Goal: Browse casually: Explore the website without a specific task or goal

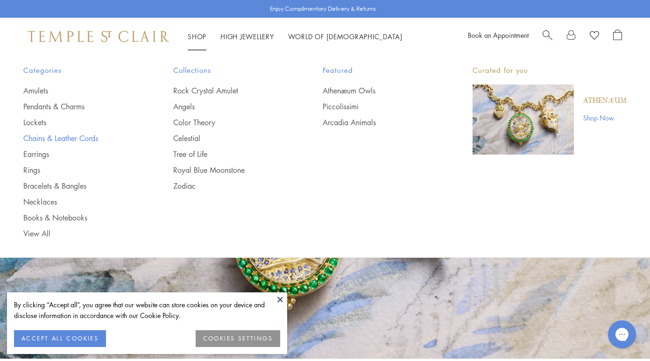
click at [86, 136] on link "Chains & Leather Cords" at bounding box center [79, 138] width 113 height 10
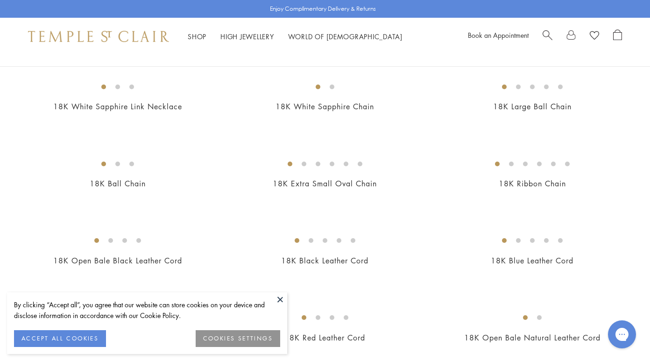
scroll to position [329, 0]
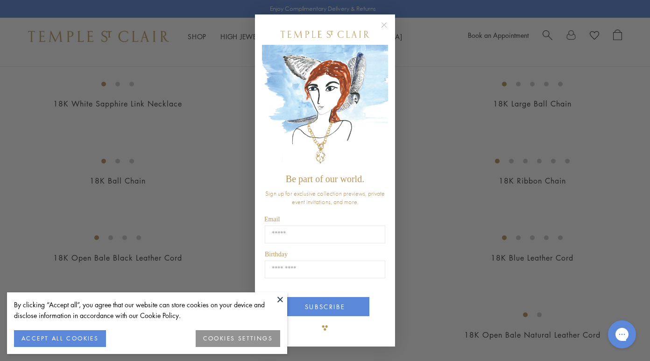
click at [384, 21] on circle "Close dialog" at bounding box center [384, 24] width 11 height 11
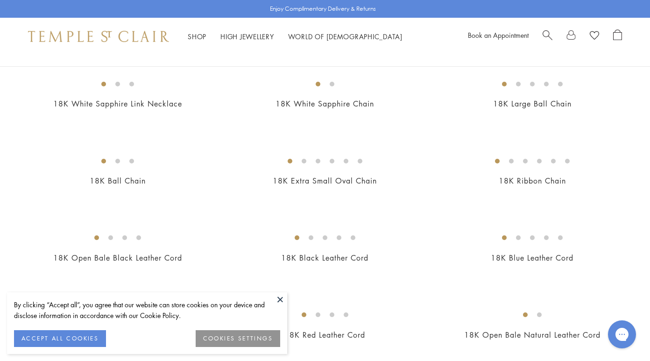
click at [282, 301] on button at bounding box center [280, 299] width 14 height 14
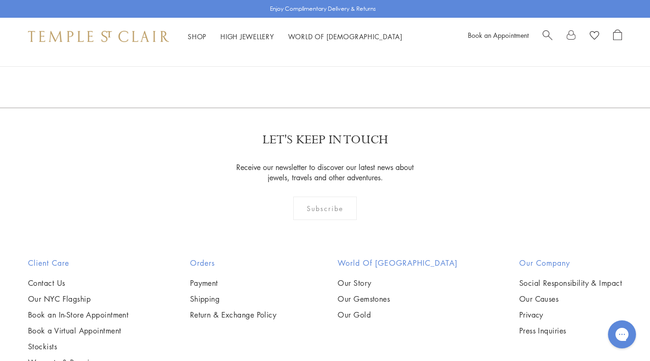
scroll to position [687, 0]
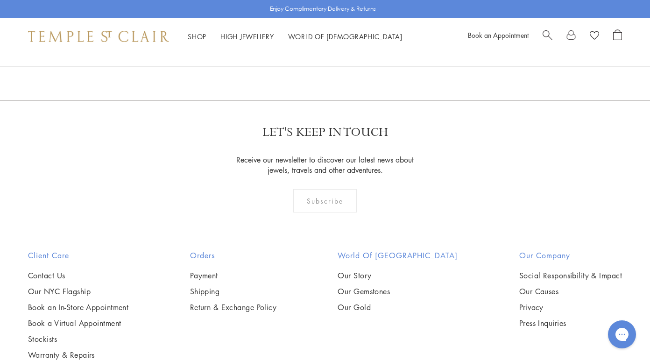
click at [0, 0] on img at bounding box center [0, 0] width 0 height 0
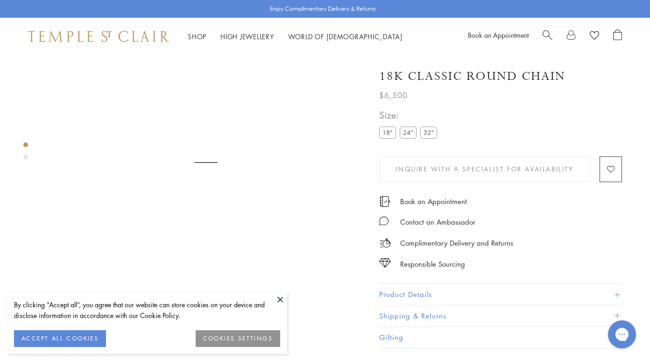
scroll to position [55, 0]
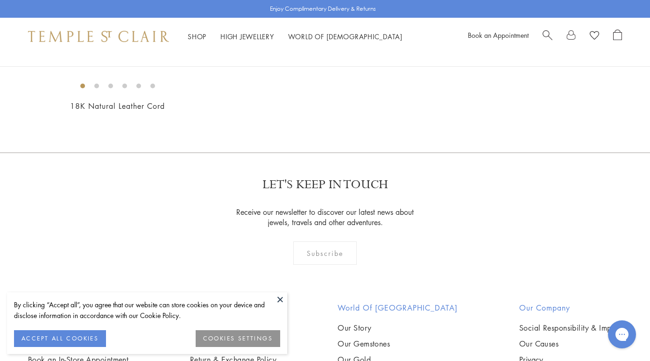
scroll to position [623, 0]
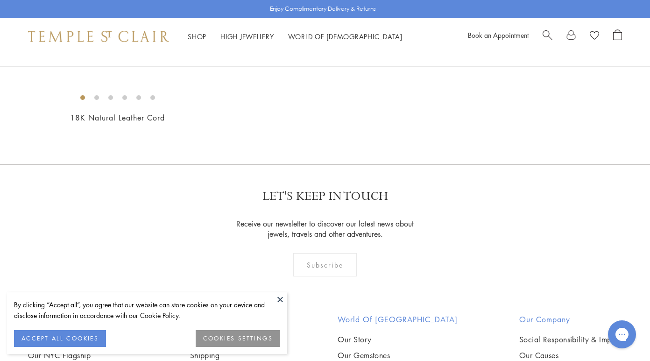
click at [0, 0] on img at bounding box center [0, 0] width 0 height 0
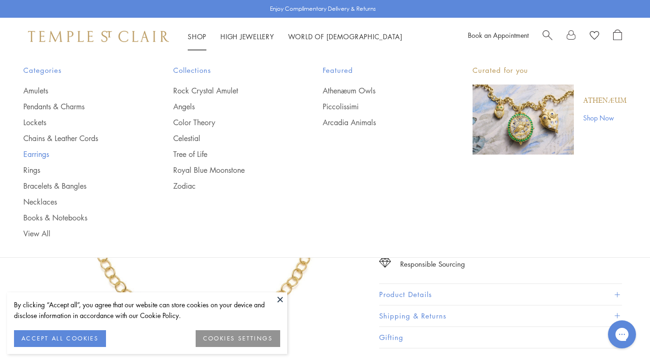
click at [30, 154] on link "Earrings" at bounding box center [79, 154] width 113 height 10
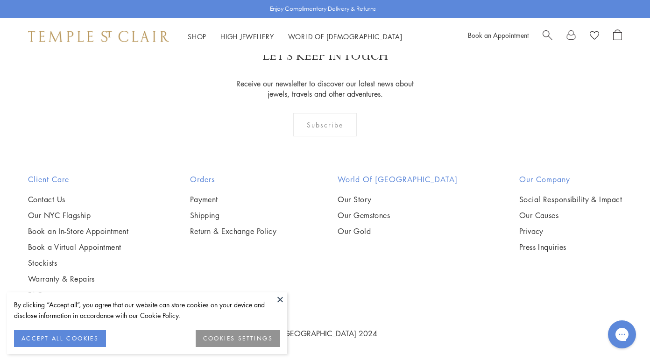
scroll to position [2651, 0]
click at [0, 0] on img at bounding box center [0, 0] width 0 height 0
